Goal: Information Seeking & Learning: Learn about a topic

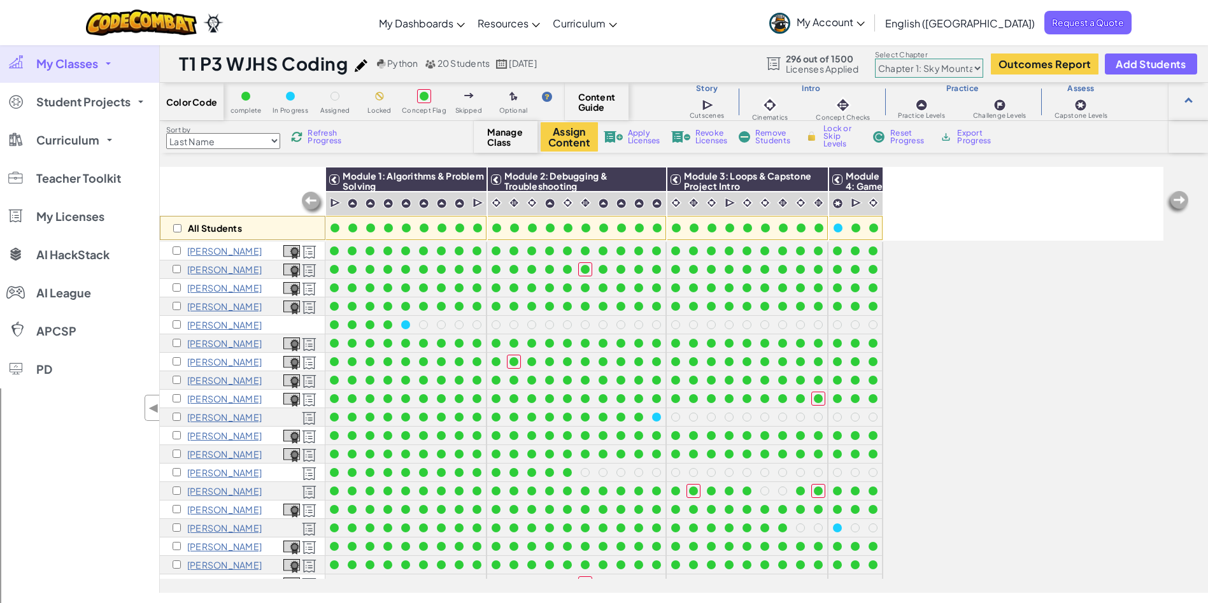
scroll to position [47, 0]
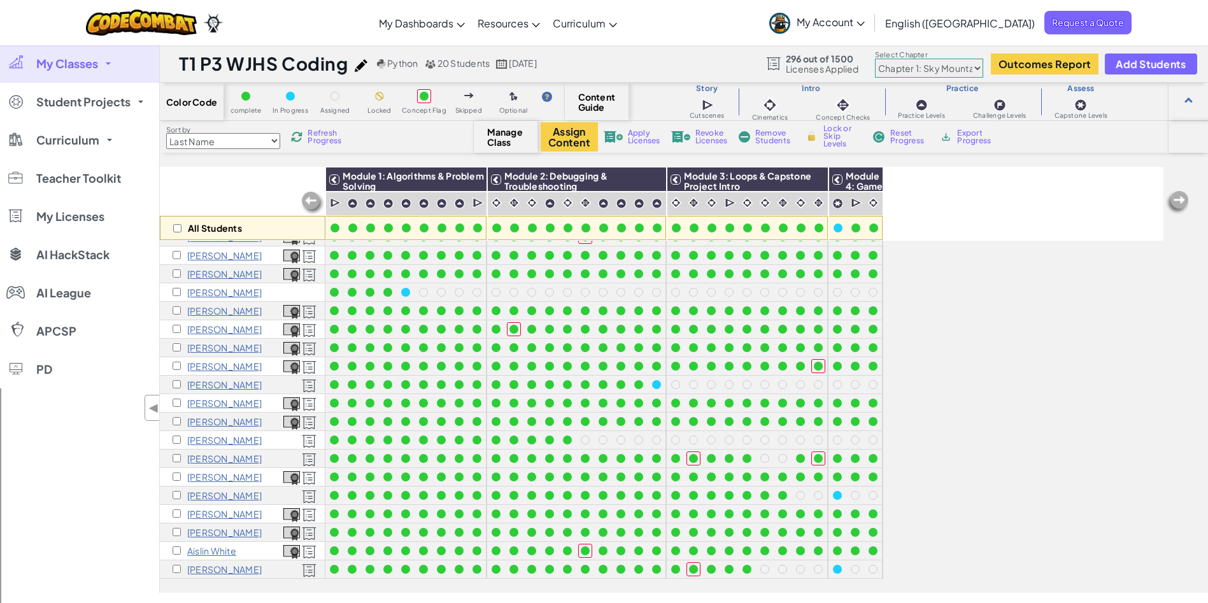
click at [107, 63] on span at bounding box center [108, 63] width 5 height 3
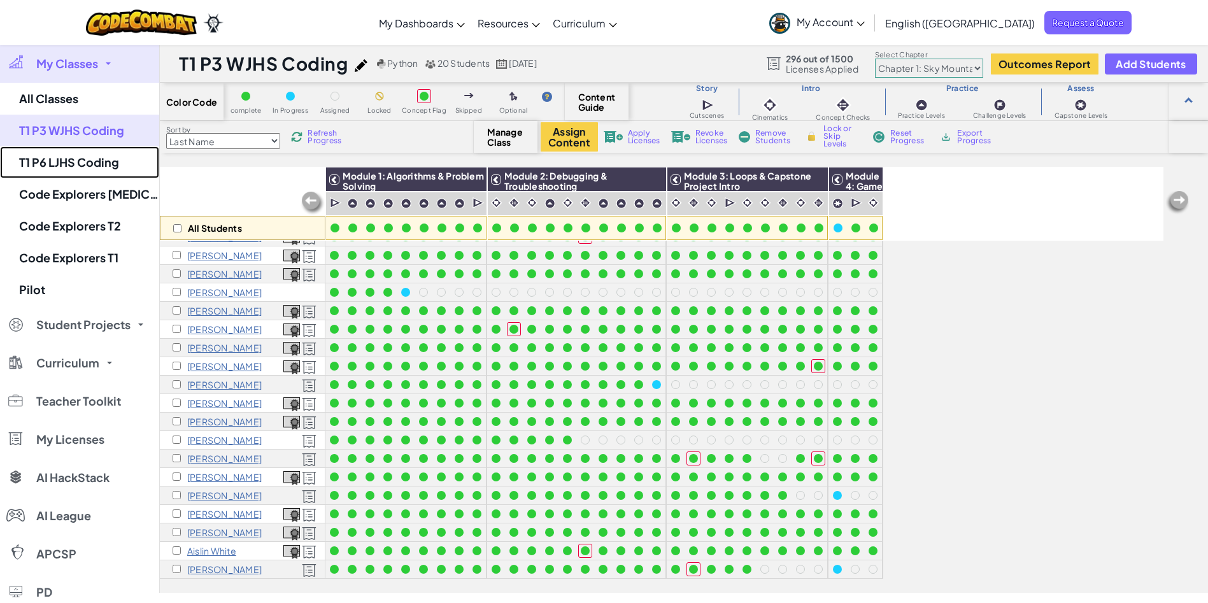
click at [106, 161] on link "T1 P6 LJHS Coding" at bounding box center [79, 162] width 159 height 32
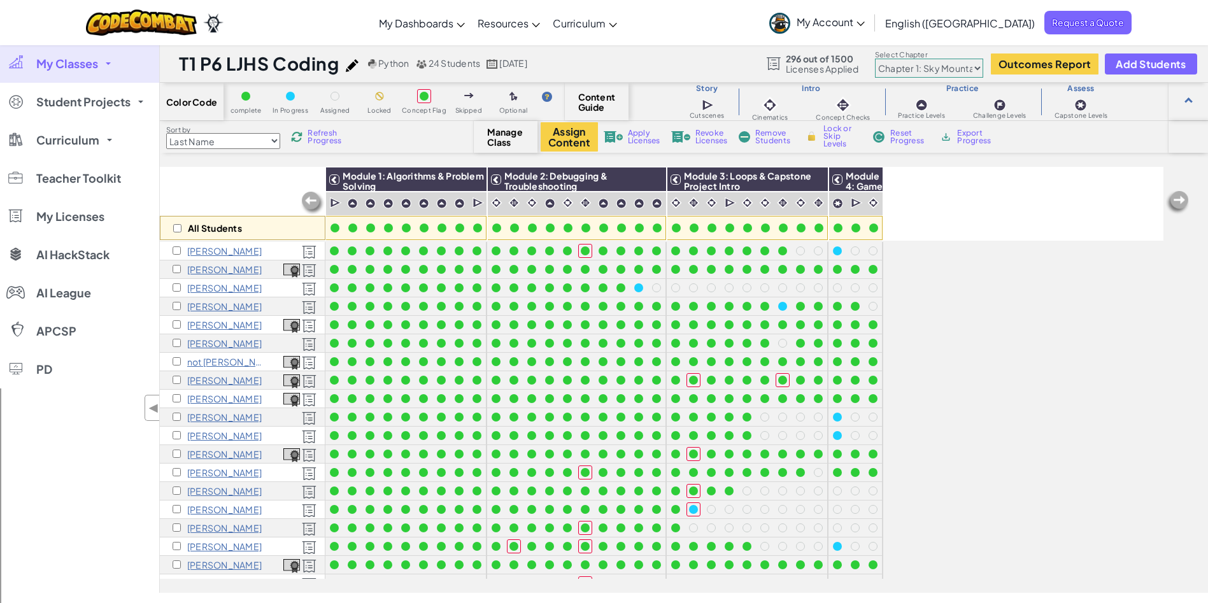
click at [299, 141] on img at bounding box center [296, 136] width 11 height 11
click at [302, 138] on img at bounding box center [296, 136] width 11 height 11
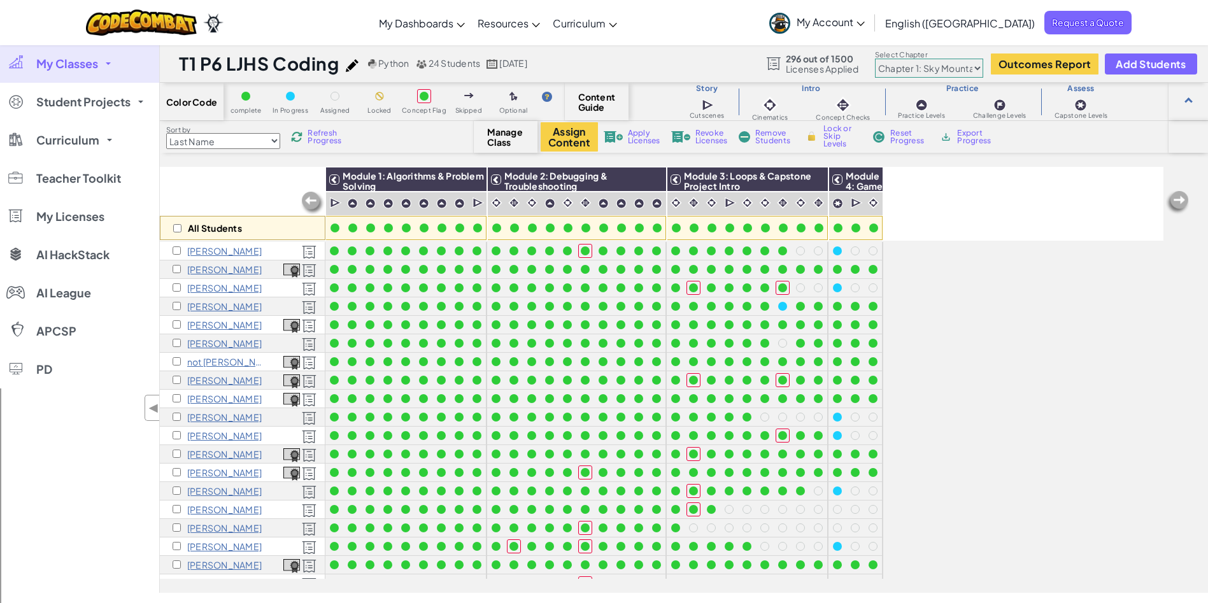
click at [302, 138] on img at bounding box center [296, 136] width 11 height 11
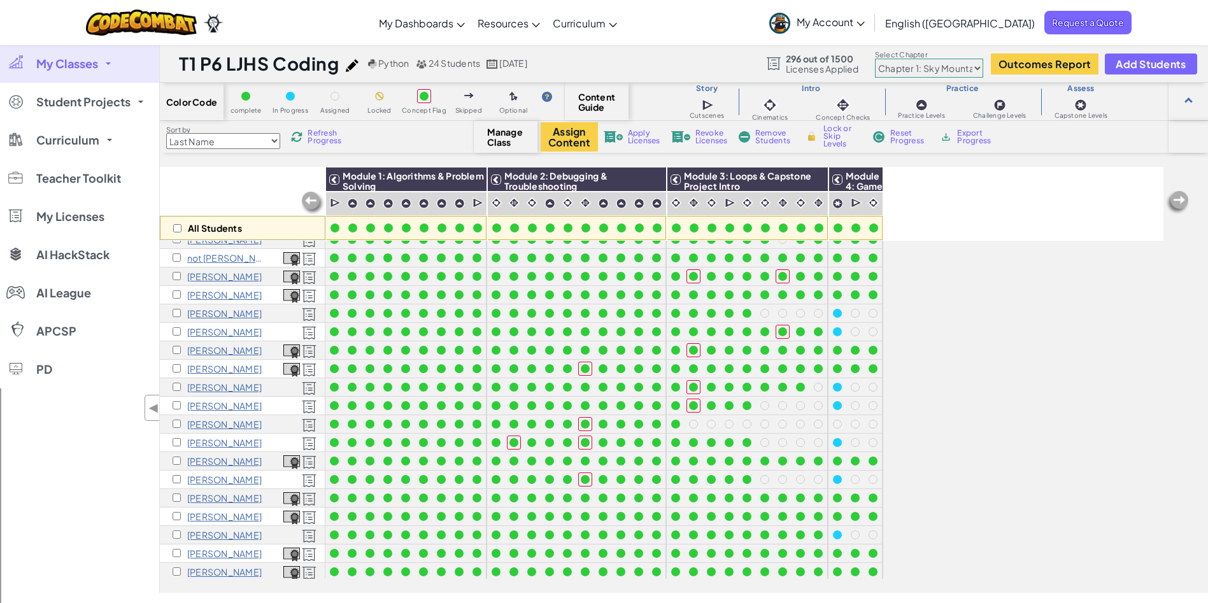
scroll to position [121, 0]
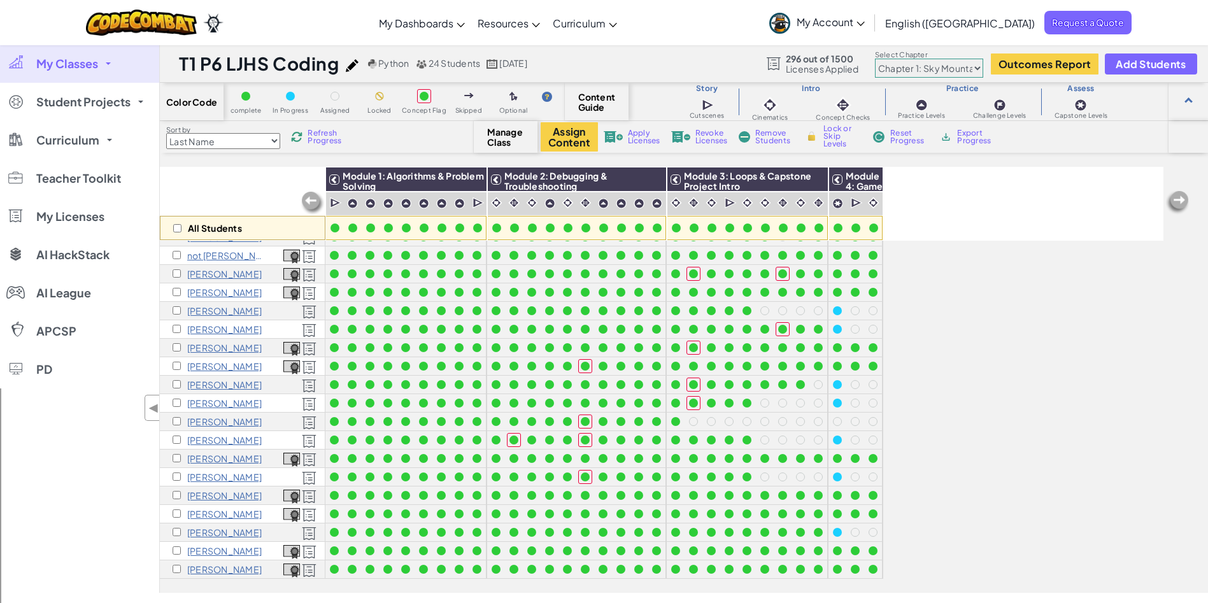
click at [302, 134] on img at bounding box center [296, 136] width 11 height 11
click at [302, 136] on img at bounding box center [296, 136] width 11 height 11
click at [123, 100] on span "Student Projects" at bounding box center [83, 101] width 94 height 11
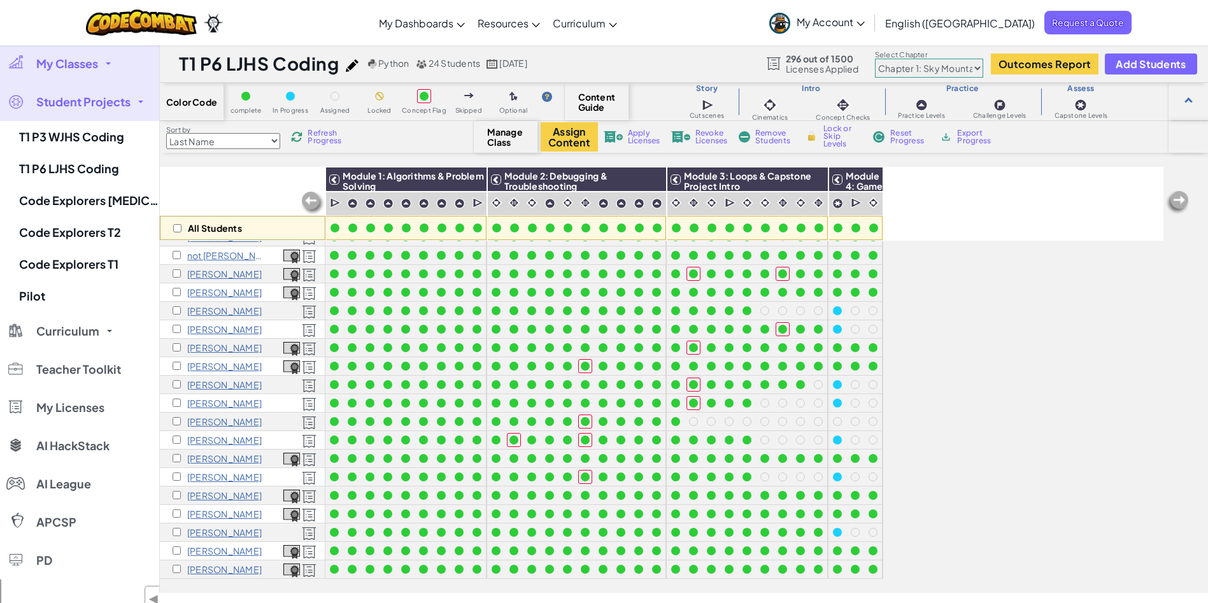
click at [133, 99] on link "Student Projects" at bounding box center [79, 102] width 159 height 38
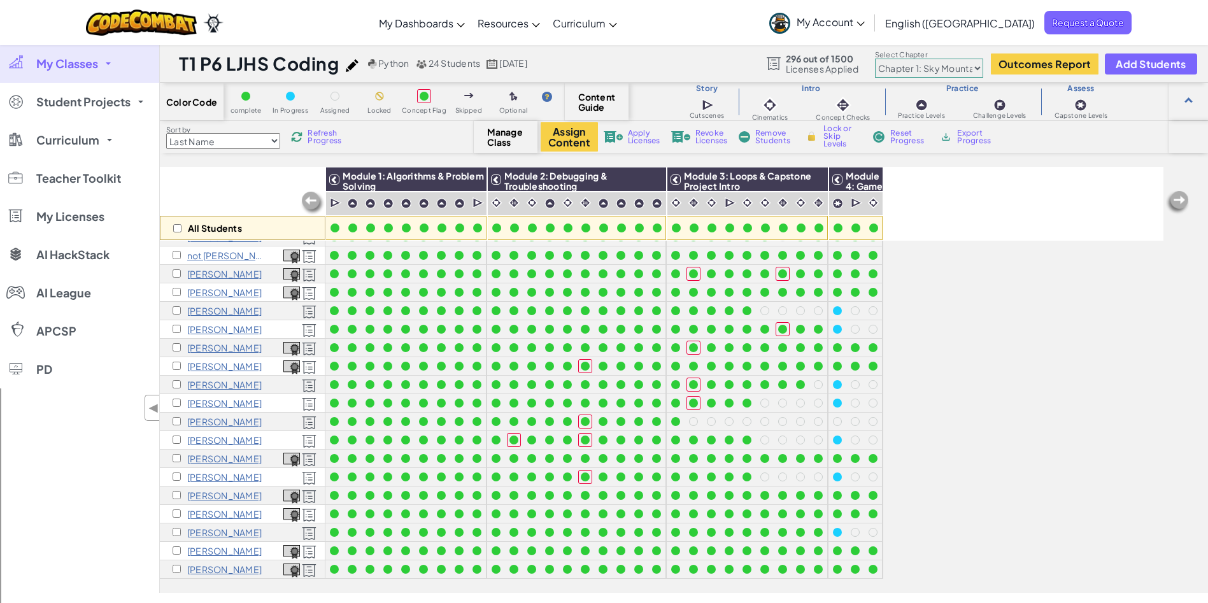
click at [133, 99] on link "Student Projects" at bounding box center [79, 102] width 159 height 38
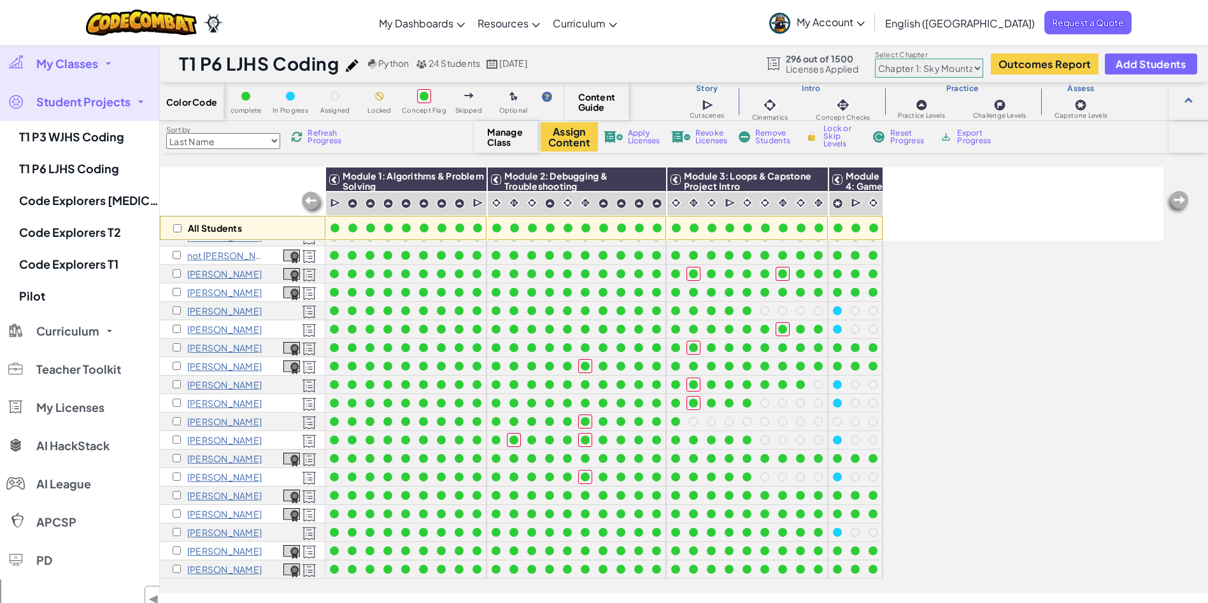
click at [133, 99] on link "Student Projects" at bounding box center [79, 102] width 159 height 38
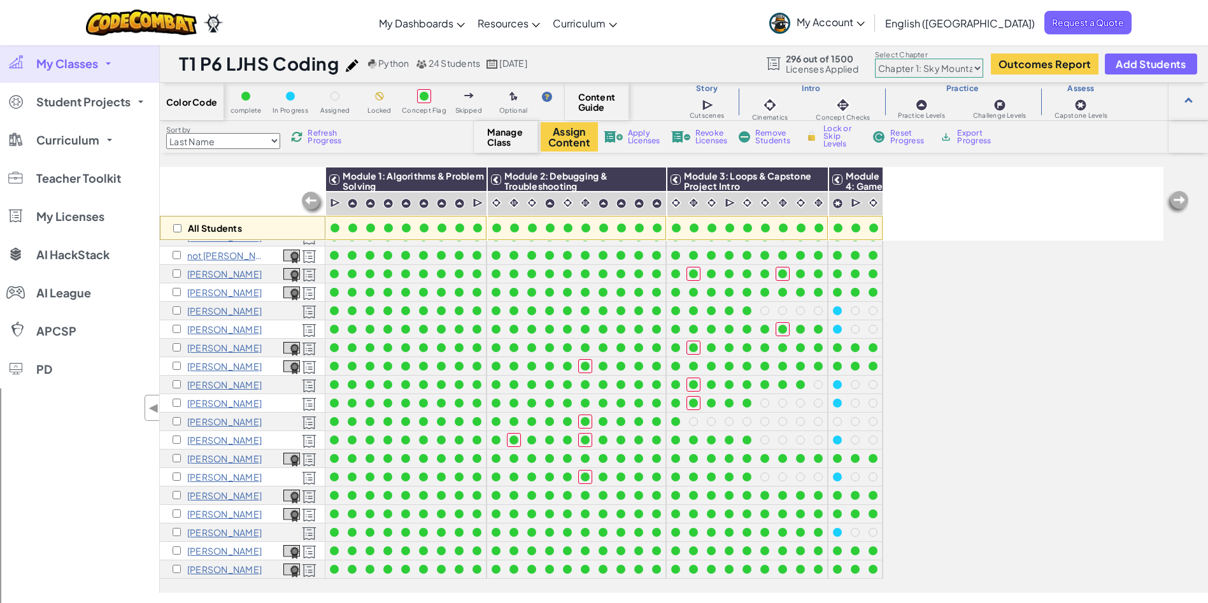
click at [133, 99] on link "Student Projects" at bounding box center [79, 102] width 159 height 38
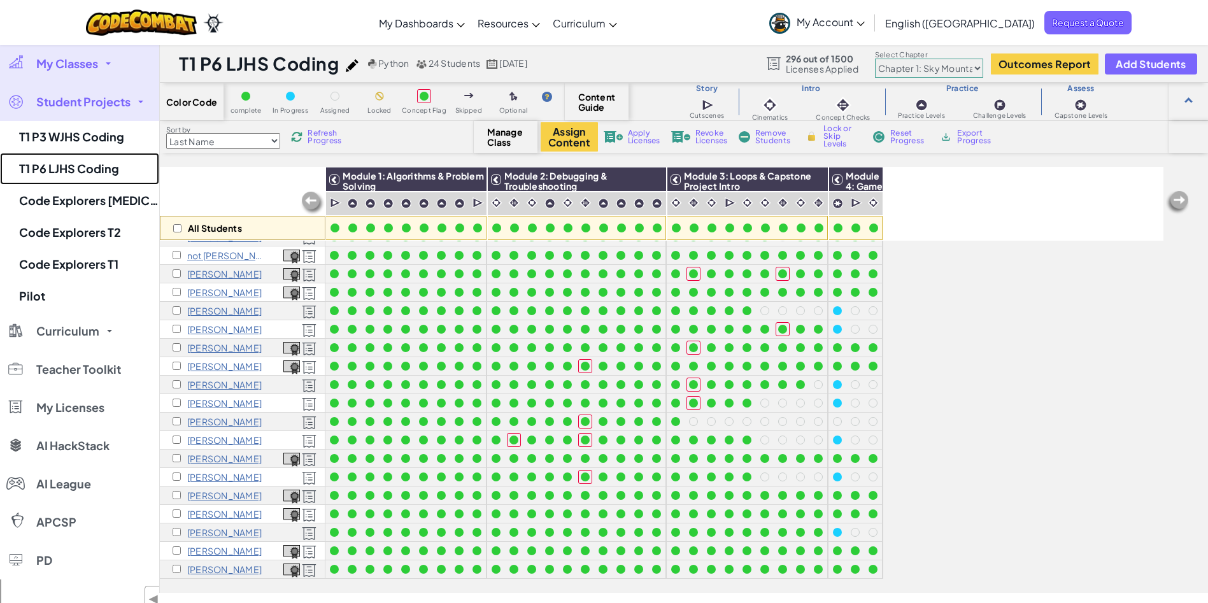
click at [75, 166] on link "T1 P6 LJHS Coding" at bounding box center [79, 169] width 159 height 32
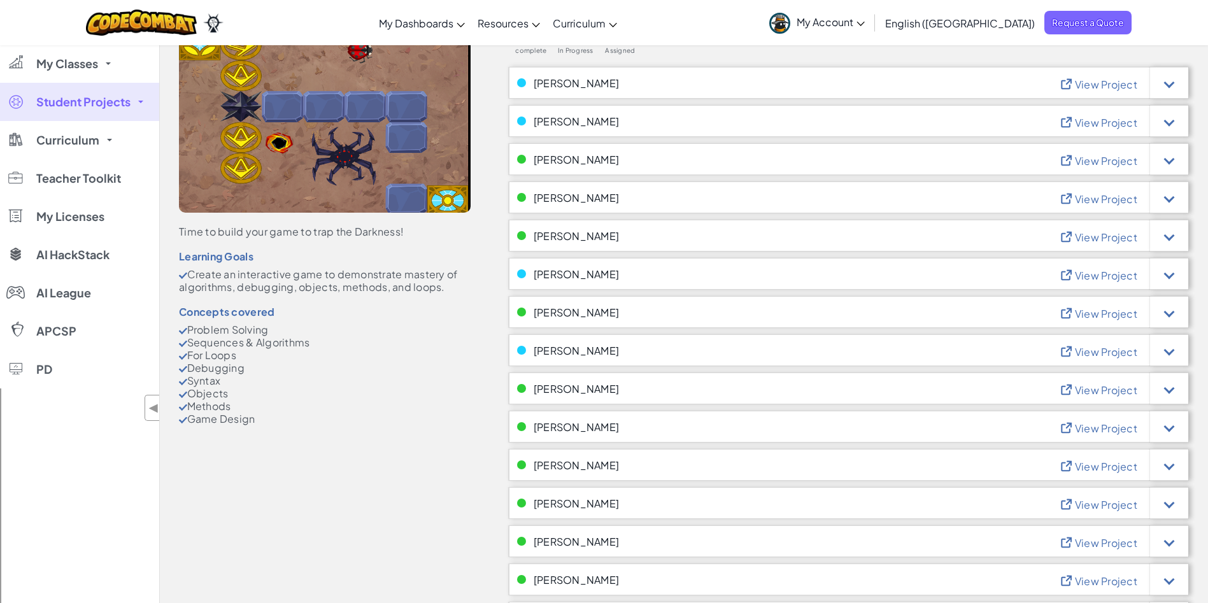
scroll to position [102, 0]
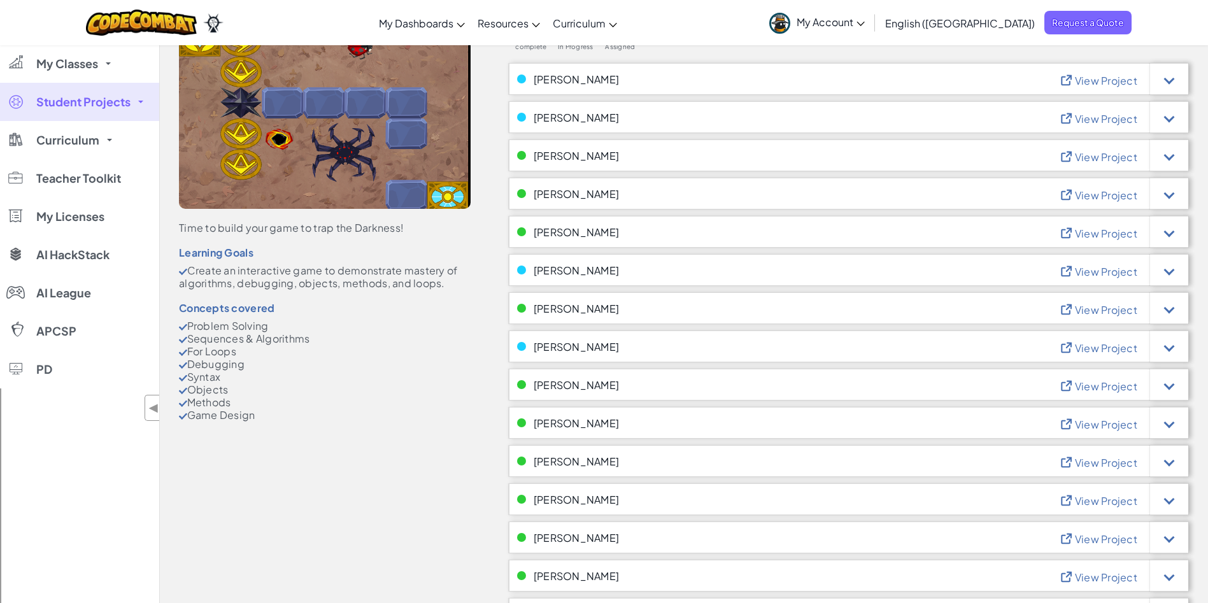
click at [1120, 271] on span "View Project" at bounding box center [1106, 271] width 62 height 13
click at [1173, 273] on div at bounding box center [1169, 270] width 38 height 32
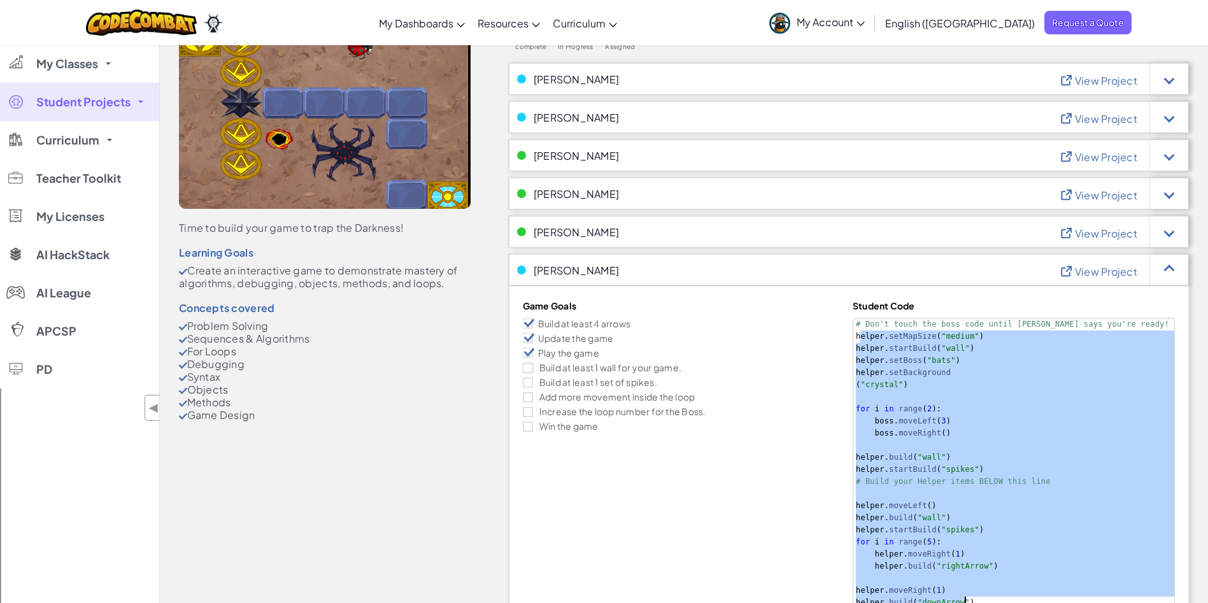
drag, startPoint x: 858, startPoint y: 334, endPoint x: 1017, endPoint y: 598, distance: 308.2
click at [1017, 598] on div "# Don't touch the boss code until [PERSON_NAME] says you're ready! helper . set…" at bounding box center [1014, 499] width 322 height 363
click at [853, 337] on div "# Don't touch the boss code until [PERSON_NAME] says you're ready! helper . set…" at bounding box center [1014, 499] width 322 height 363
drag, startPoint x: 853, startPoint y: 337, endPoint x: 1031, endPoint y: 634, distance: 346.4
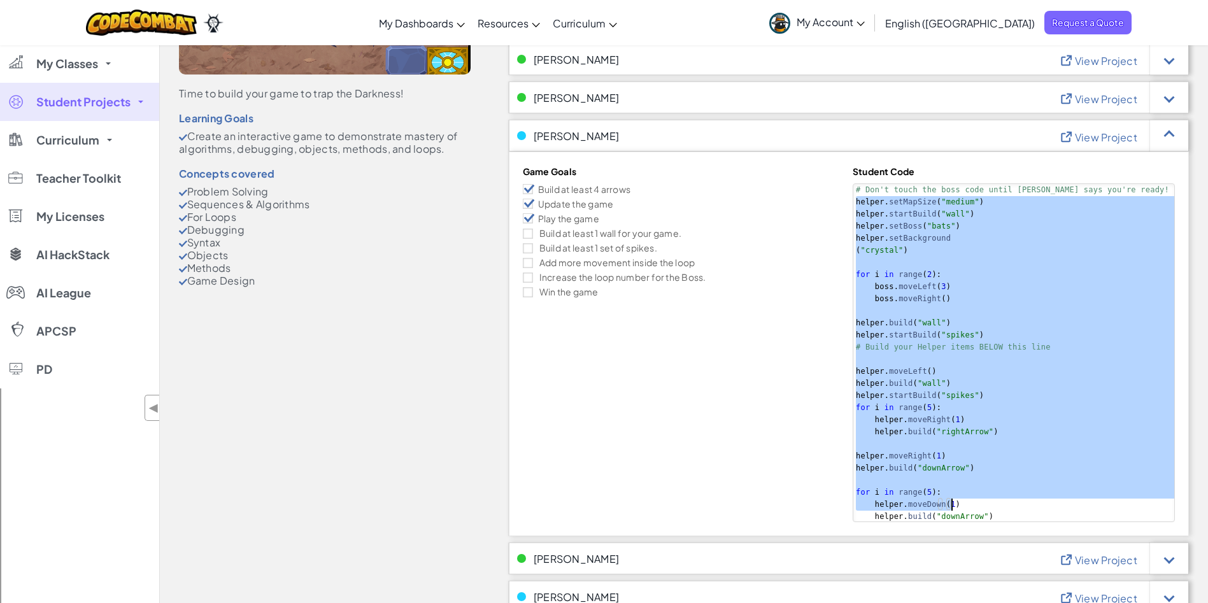
scroll to position [255, 0]
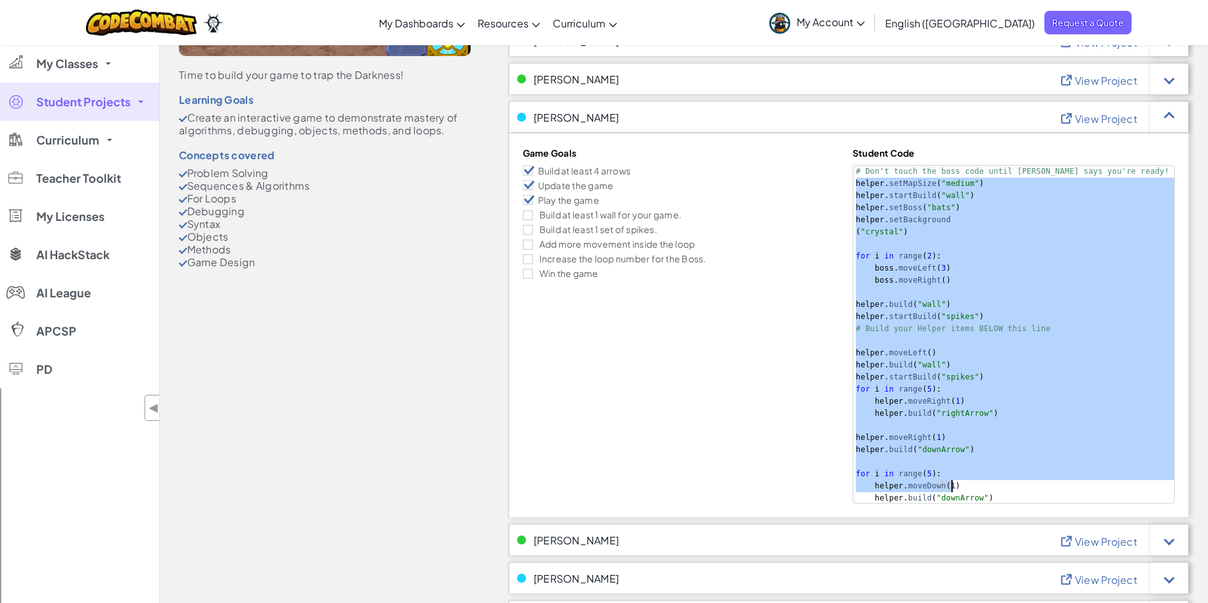
click at [1011, 496] on div "# Don't touch the boss code until [PERSON_NAME] says you're ready! helper . set…" at bounding box center [1014, 347] width 322 height 363
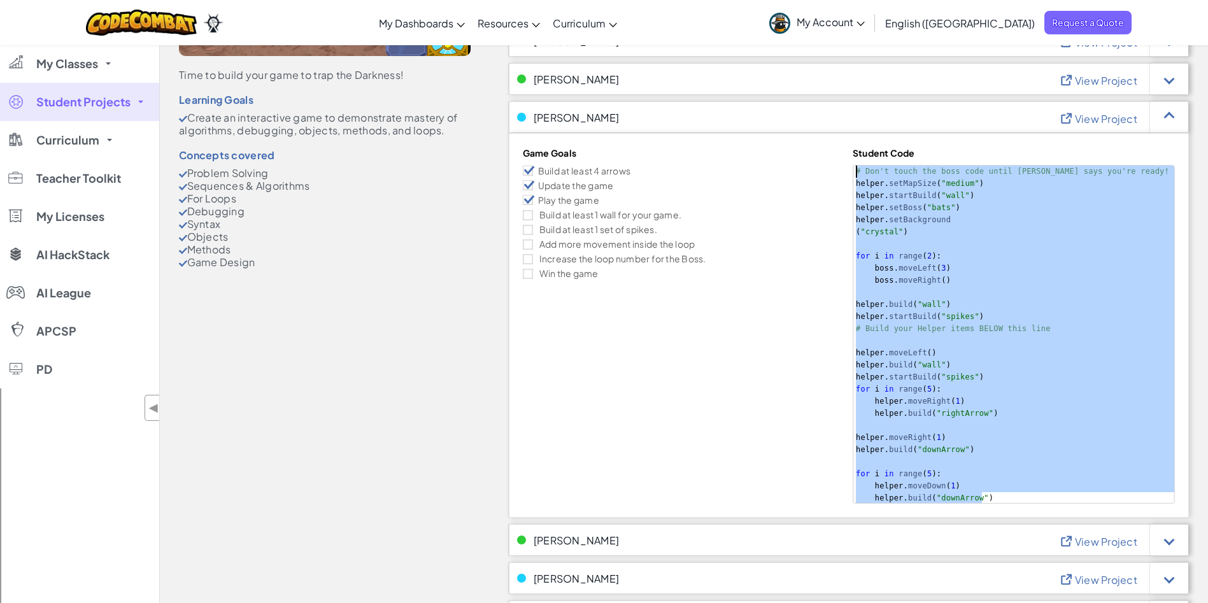
drag, startPoint x: 1011, startPoint y: 496, endPoint x: 845, endPoint y: 102, distance: 427.8
click at [845, 102] on div "[PERSON_NAME] View Project Game Goals Build at least 4 arrows Update the game P…" at bounding box center [849, 309] width 680 height 416
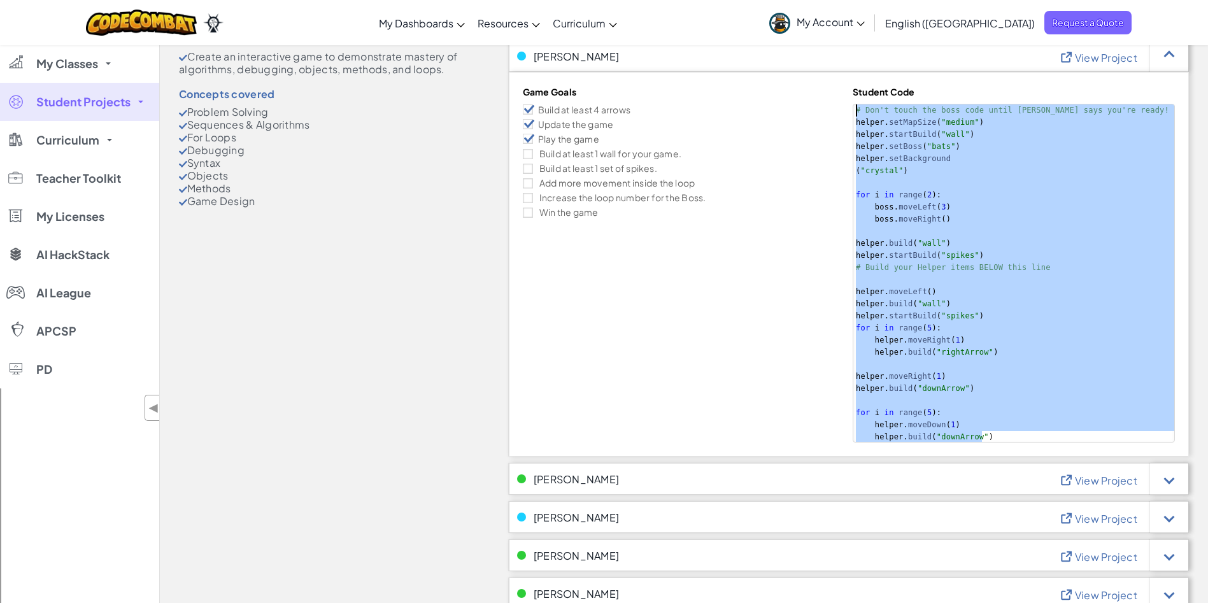
scroll to position [315, 0]
type textarea "[DOMAIN_NAME]("downArrow")"
